Goal: Register for event/course

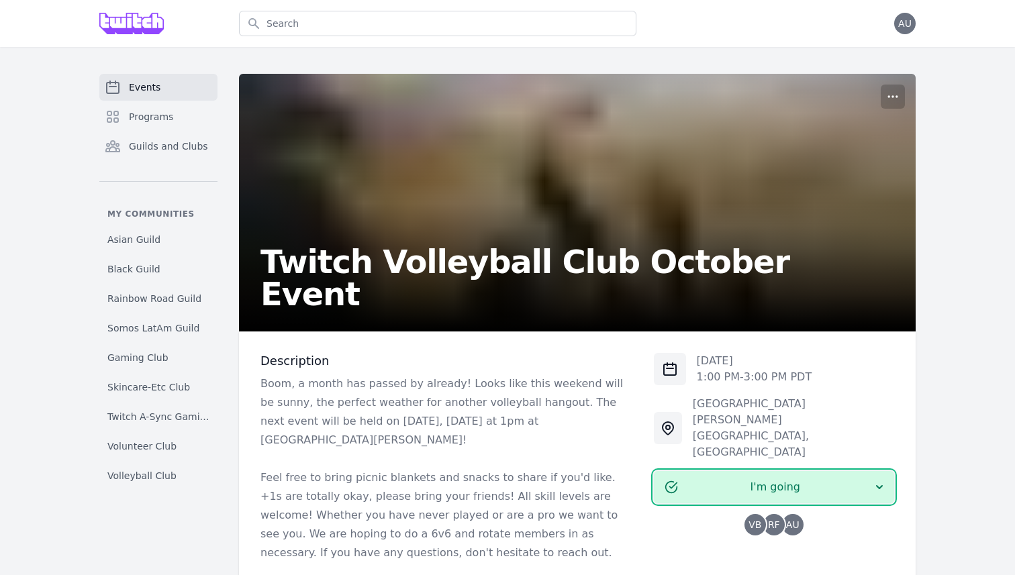
click at [794, 479] on span "I'm going" at bounding box center [775, 487] width 195 height 16
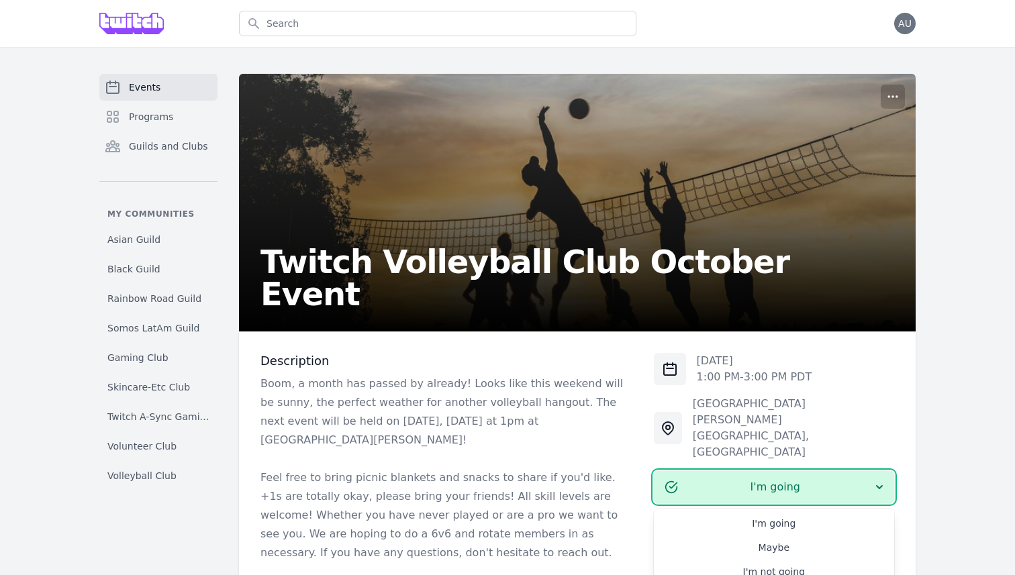
click at [766, 390] on div "Sat, Oct 11, 2025 1:00 PM - 3:00 PM PDT Mission Dolores Park 19th Street , San …" at bounding box center [774, 444] width 240 height 183
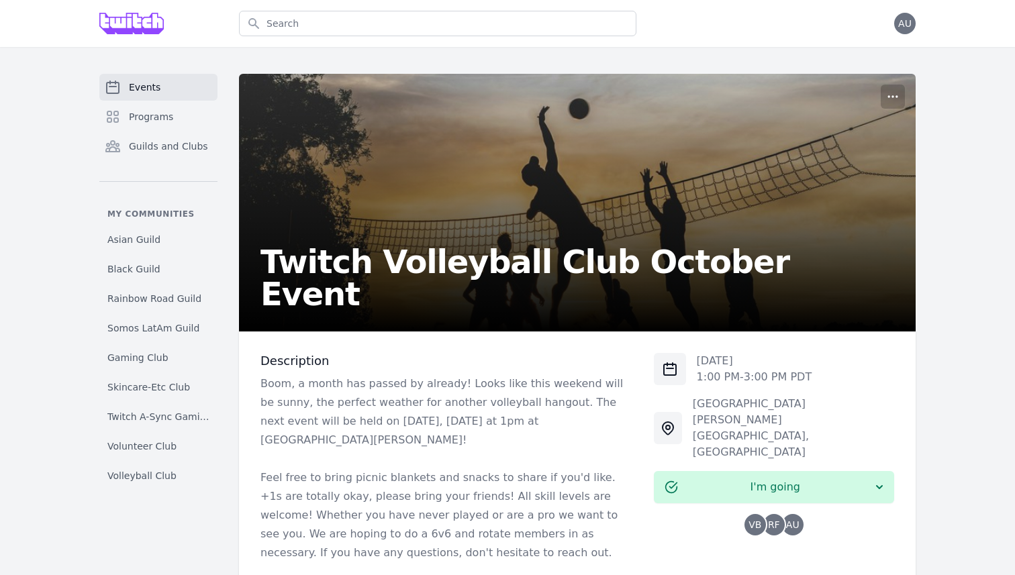
click at [767, 514] on span "RF" at bounding box center [773, 524] width 21 height 21
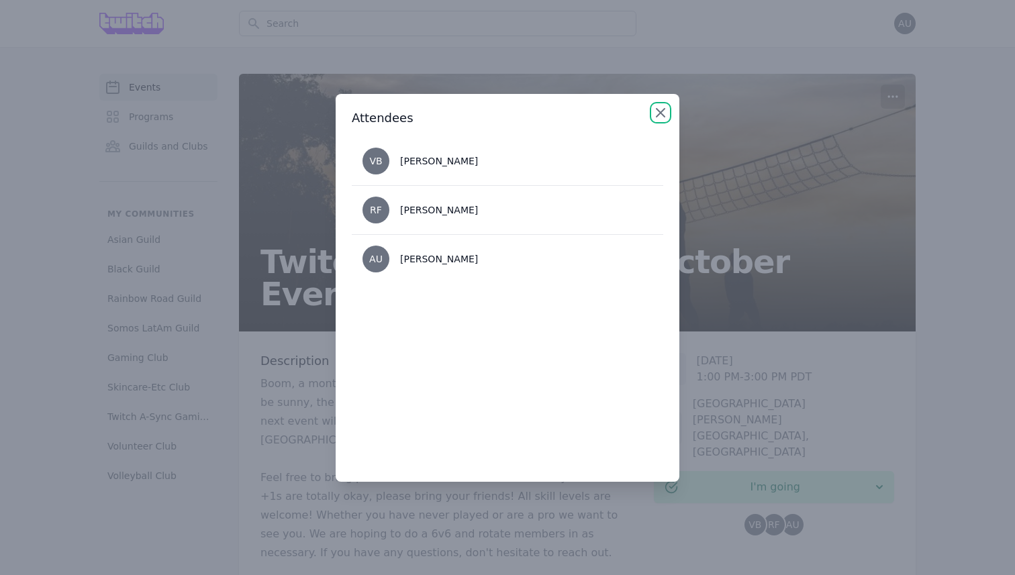
click at [657, 115] on icon "button" at bounding box center [661, 113] width 8 height 8
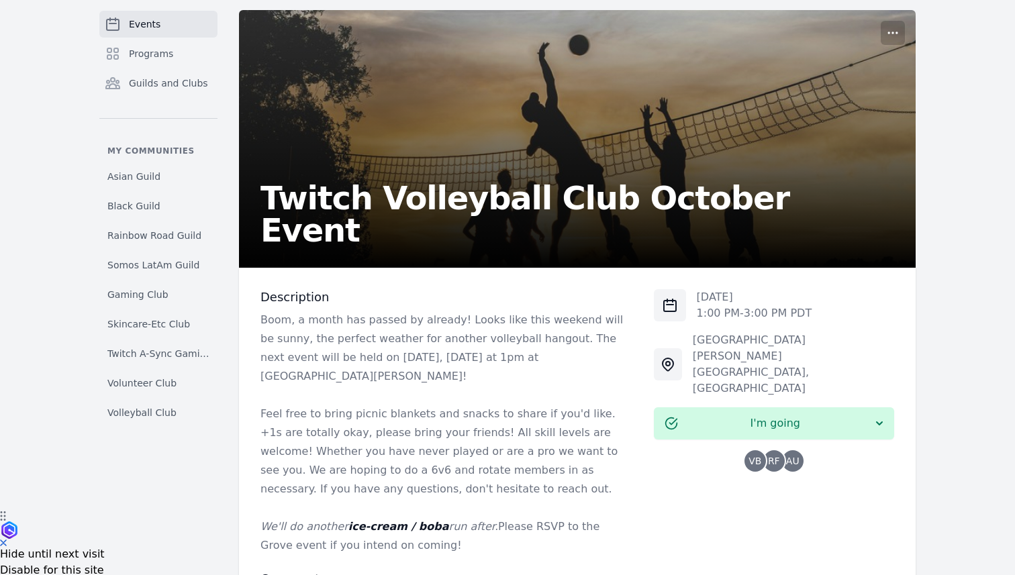
scroll to position [62, 0]
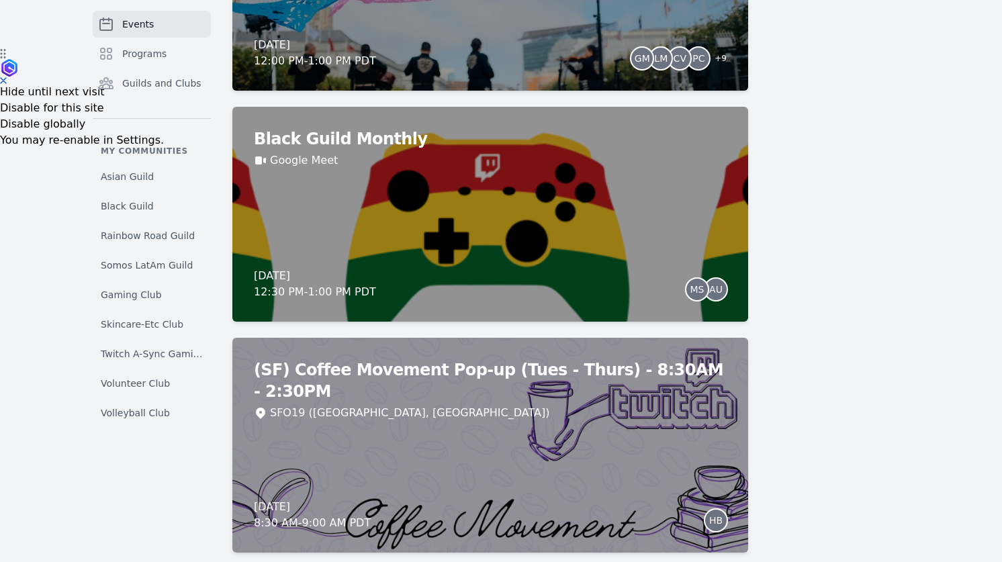
scroll to position [524, 0]
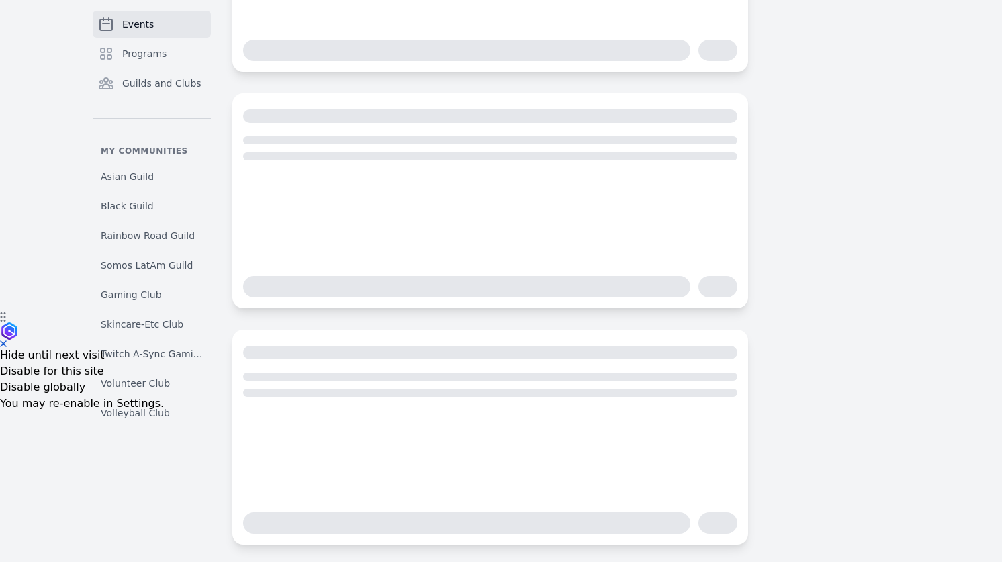
scroll to position [259, 0]
